Goal: Navigation & Orientation: Find specific page/section

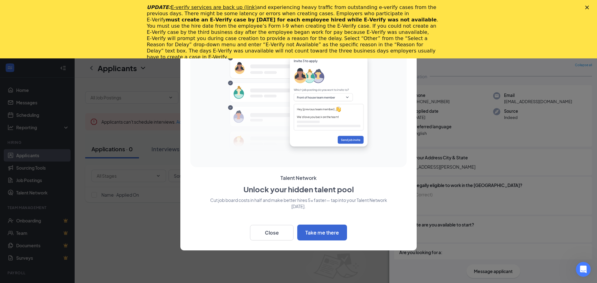
click at [586, 8] on polygon "Close" at bounding box center [587, 8] width 4 height 4
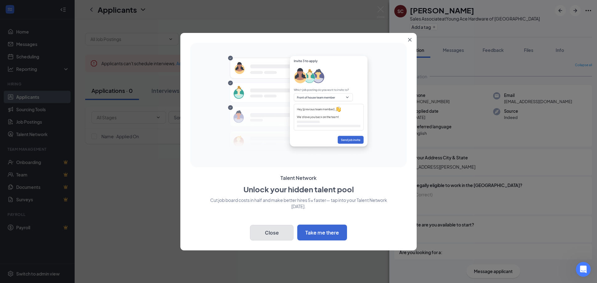
click at [268, 235] on button "Close" at bounding box center [272, 233] width 44 height 16
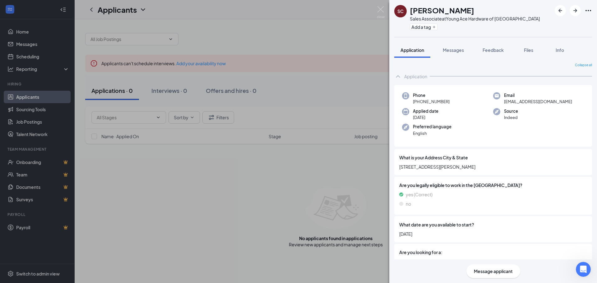
click at [410, 51] on span "Application" at bounding box center [412, 50] width 24 height 6
click at [381, 7] on img at bounding box center [381, 12] width 8 height 12
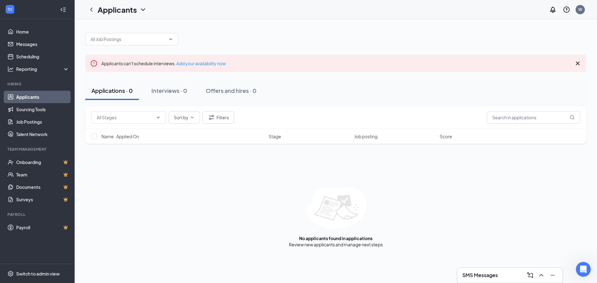
click at [40, 96] on link "Applicants" at bounding box center [42, 97] width 53 height 12
